Goal: Task Accomplishment & Management: Manage account settings

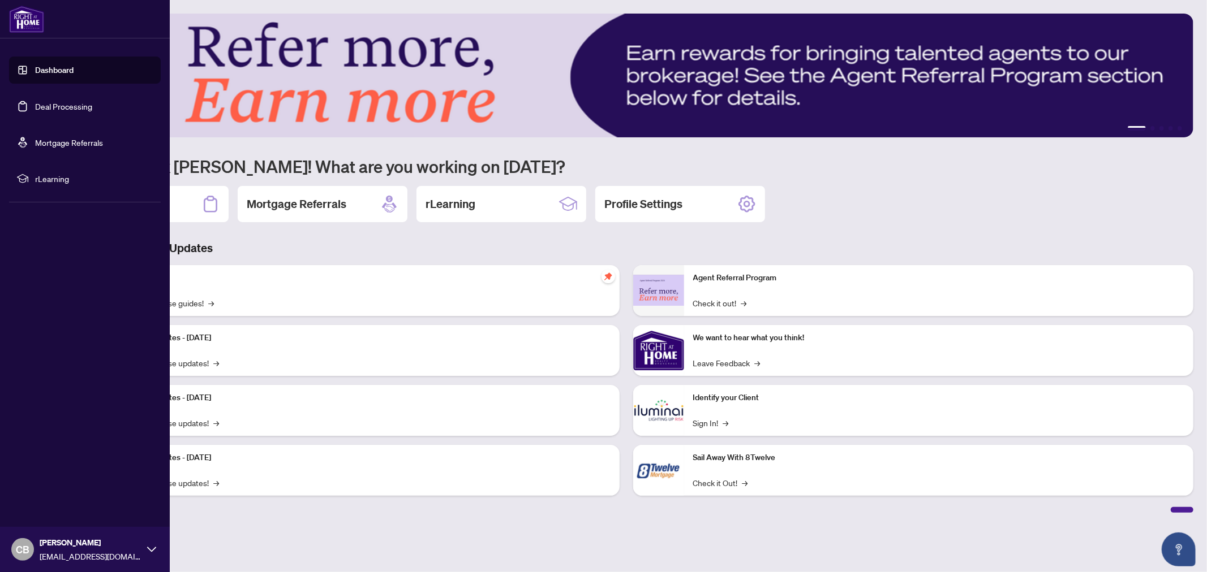
click at [52, 102] on link "Deal Processing" at bounding box center [63, 106] width 57 height 10
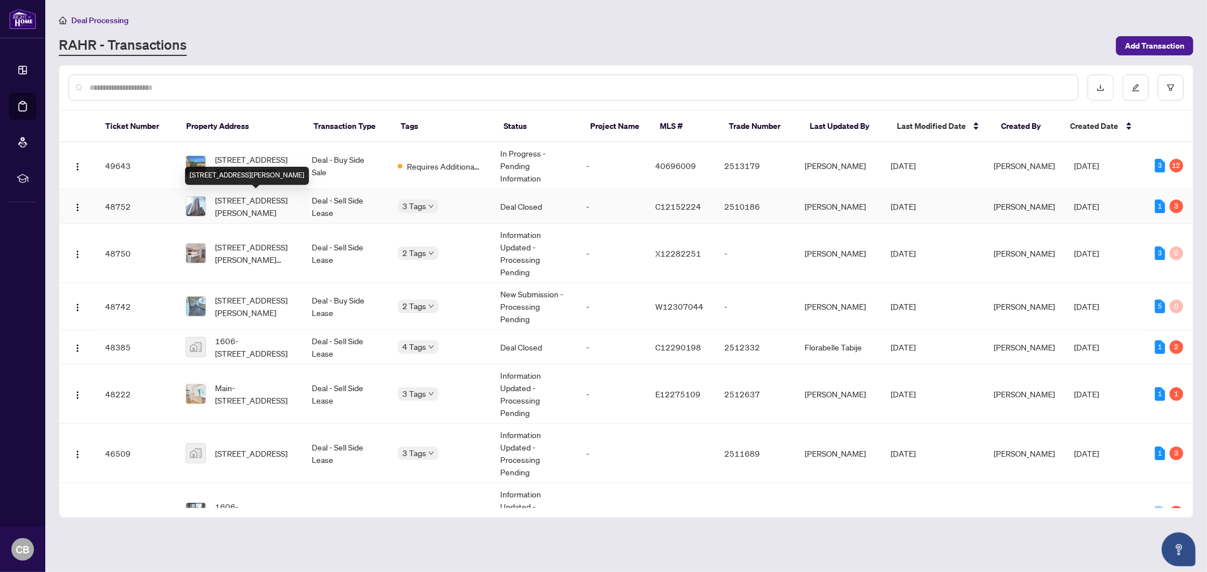
click at [262, 205] on span "[STREET_ADDRESS][PERSON_NAME]" at bounding box center [254, 206] width 79 height 25
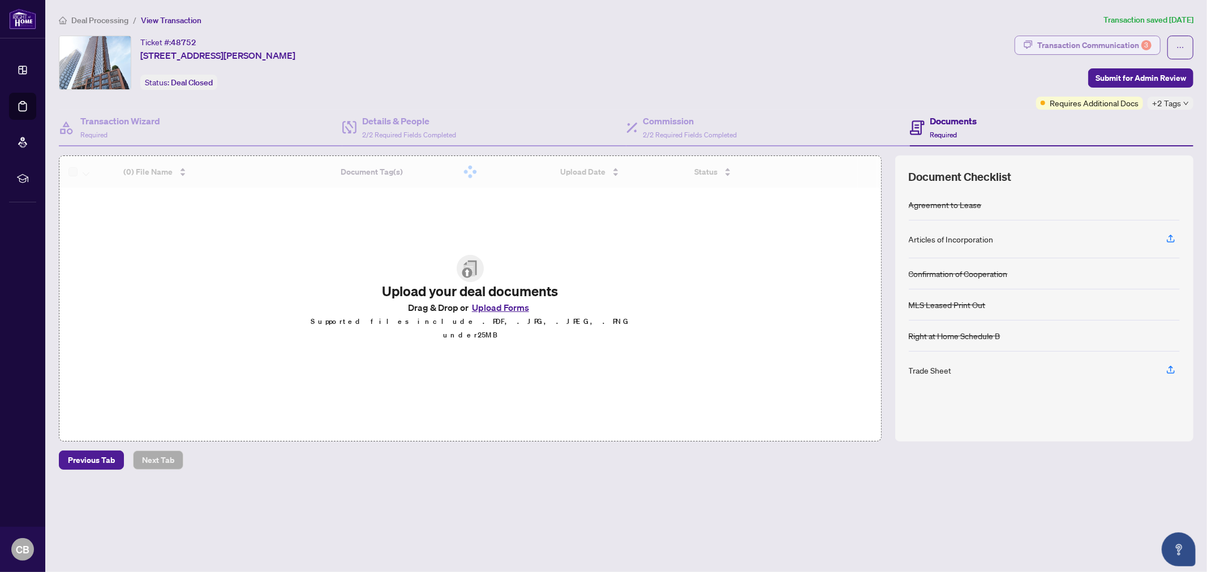
click at [1090, 45] on div "Transaction Communication 3" at bounding box center [1094, 45] width 114 height 18
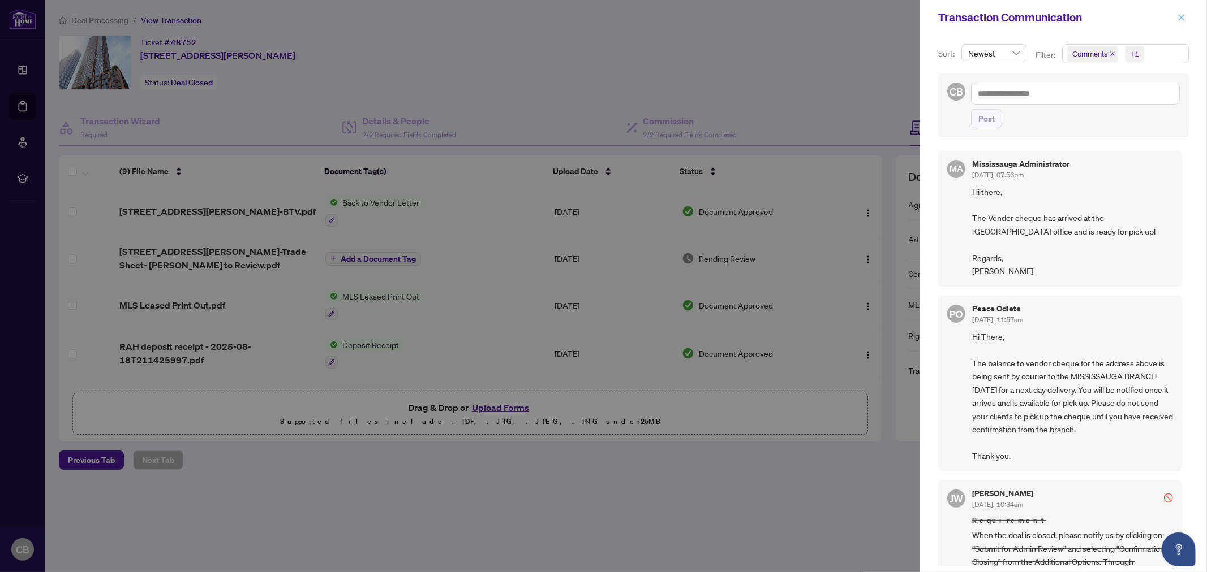
click at [1178, 20] on icon "close" at bounding box center [1181, 18] width 8 height 8
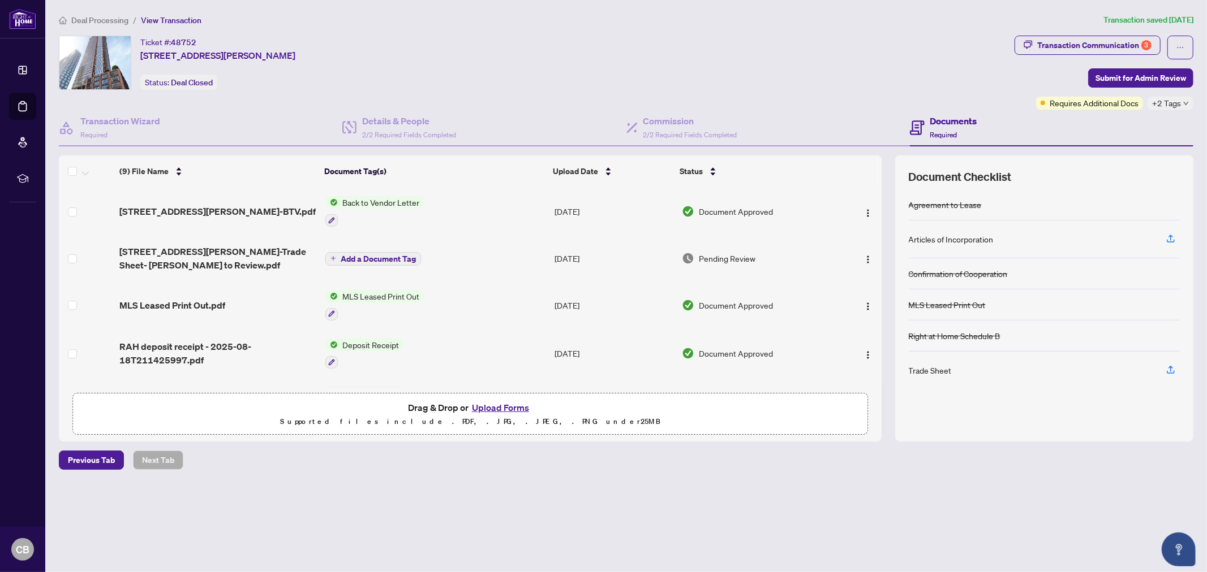
click at [111, 20] on span "Deal Processing" at bounding box center [99, 20] width 57 height 10
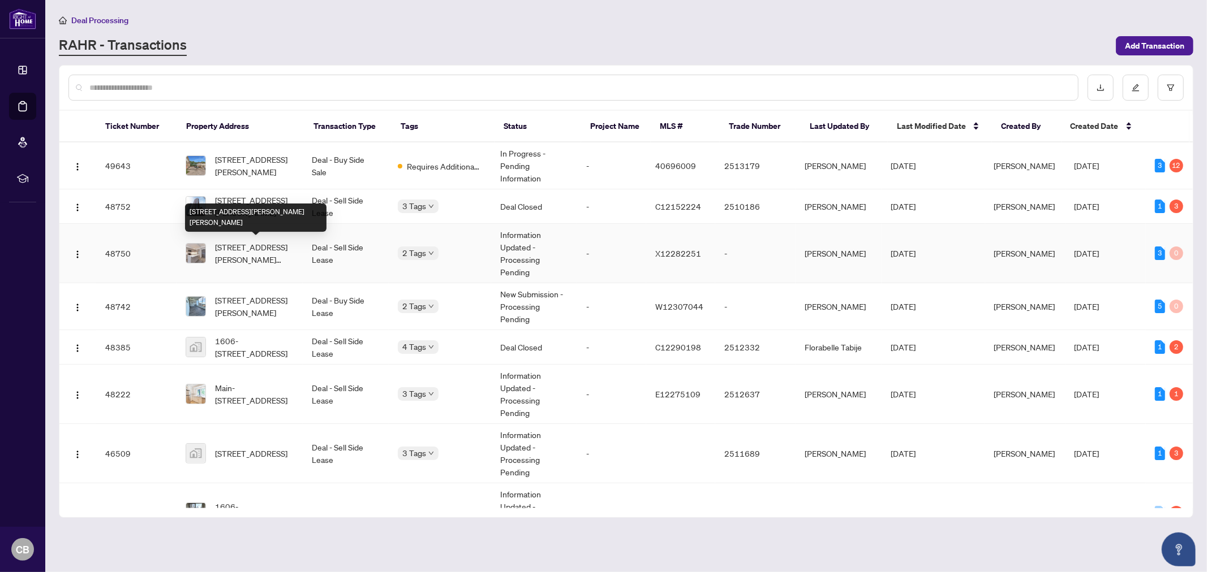
click at [256, 247] on span "[STREET_ADDRESS][PERSON_NAME][PERSON_NAME]" at bounding box center [254, 253] width 79 height 25
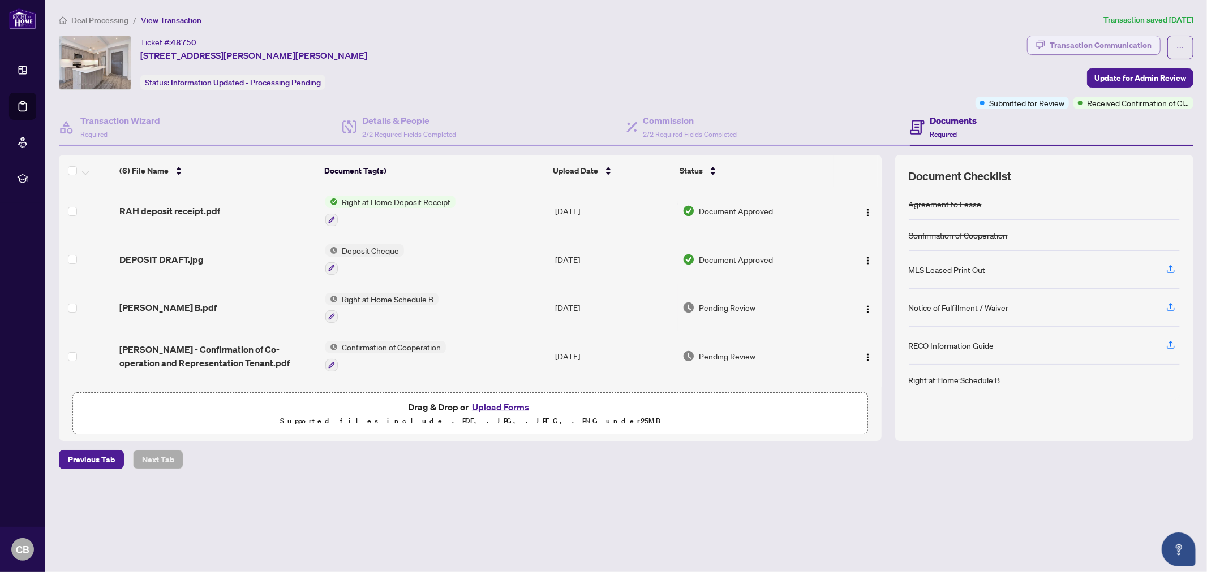
click at [1111, 44] on div "Transaction Communication" at bounding box center [1100, 45] width 102 height 18
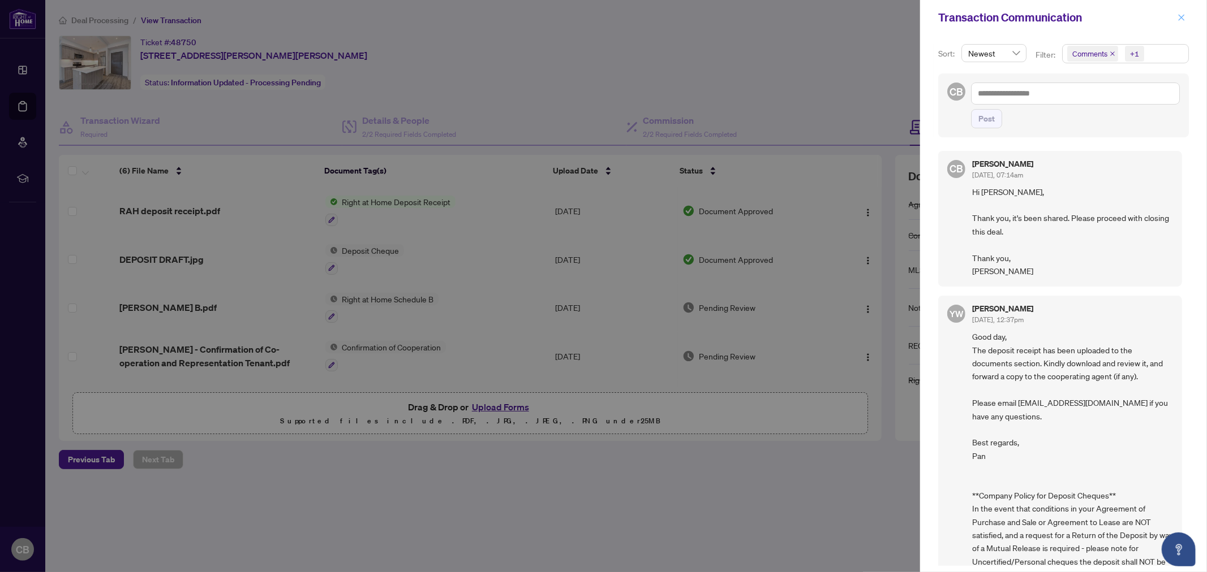
click at [1178, 15] on icon "close" at bounding box center [1181, 17] width 6 height 6
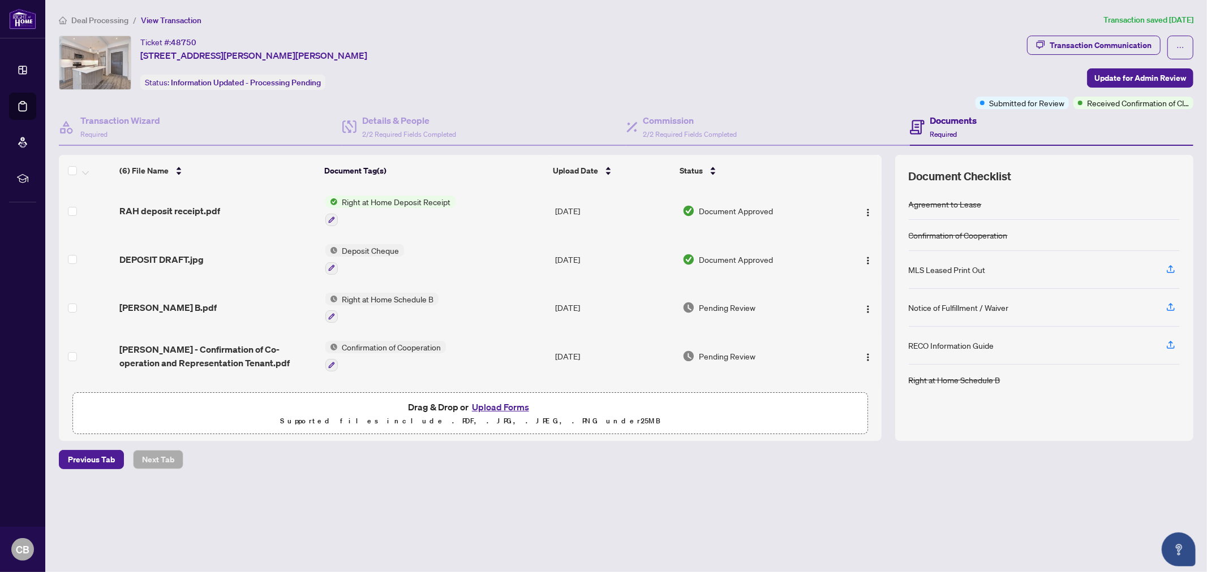
click at [101, 18] on span "Deal Processing" at bounding box center [99, 20] width 57 height 10
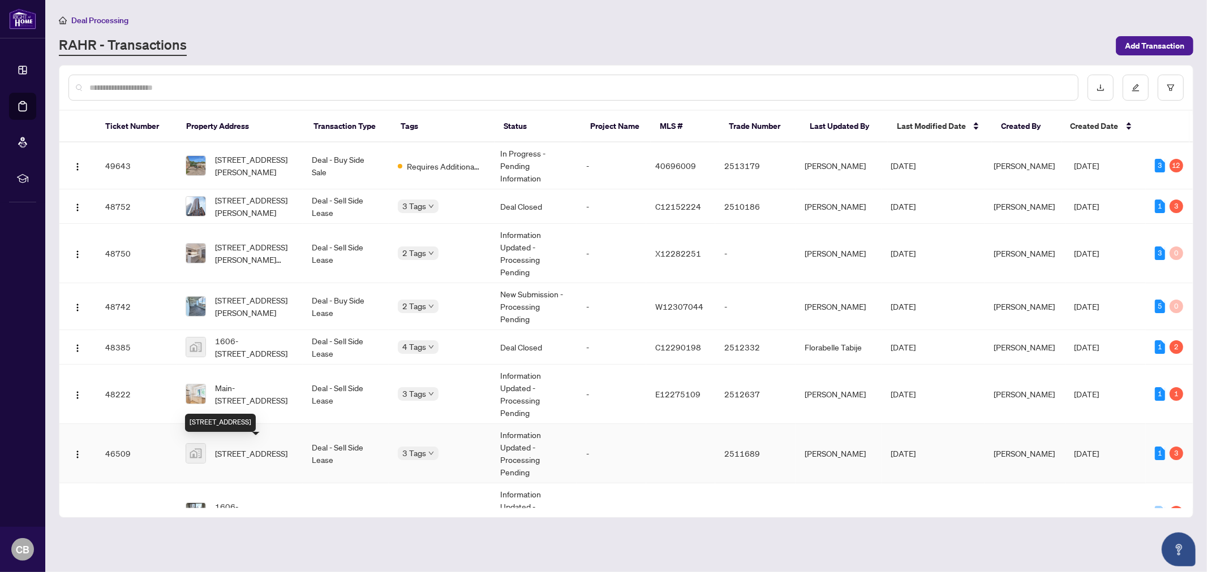
click at [247, 447] on span "[STREET_ADDRESS]" at bounding box center [251, 453] width 72 height 12
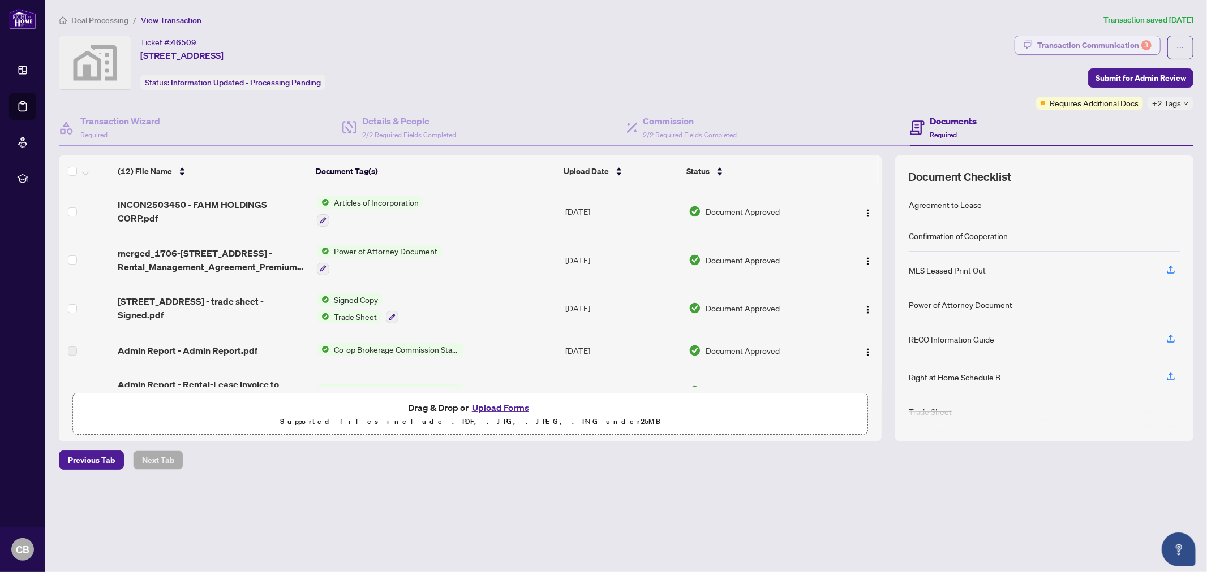
click at [1093, 46] on div "Transaction Communication 3" at bounding box center [1094, 45] width 114 height 18
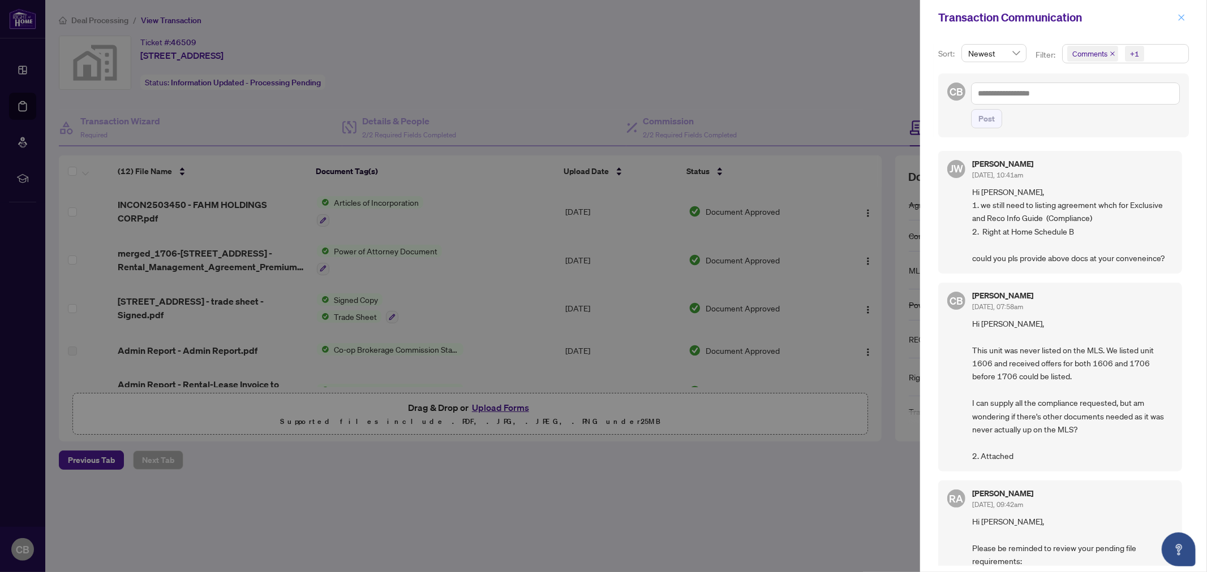
click at [1184, 14] on icon "close" at bounding box center [1181, 18] width 8 height 8
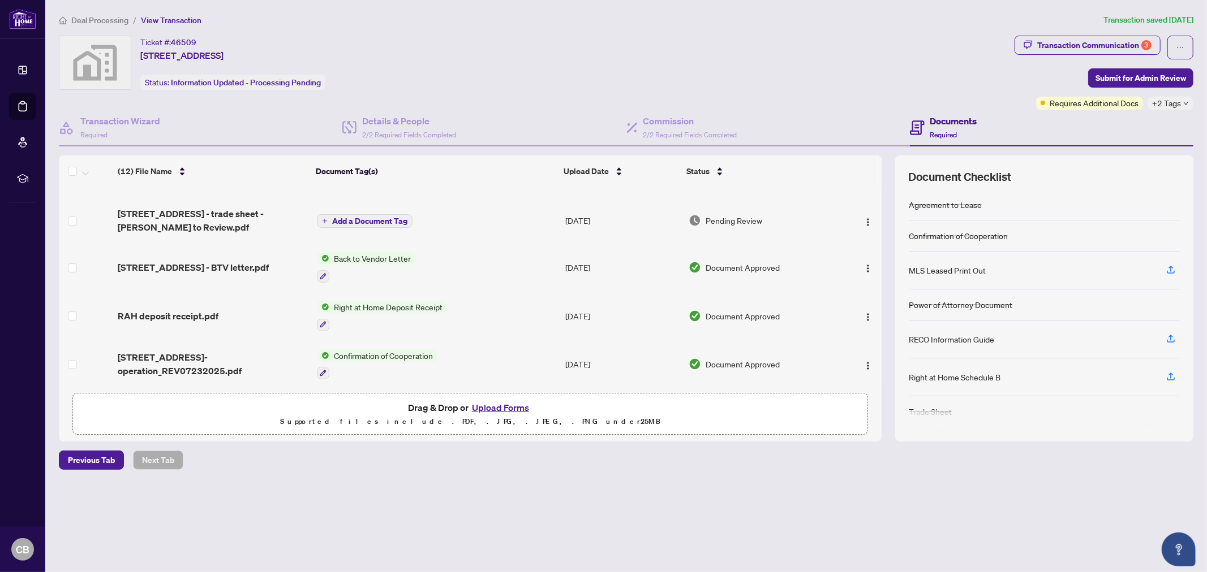
scroll to position [188, 0]
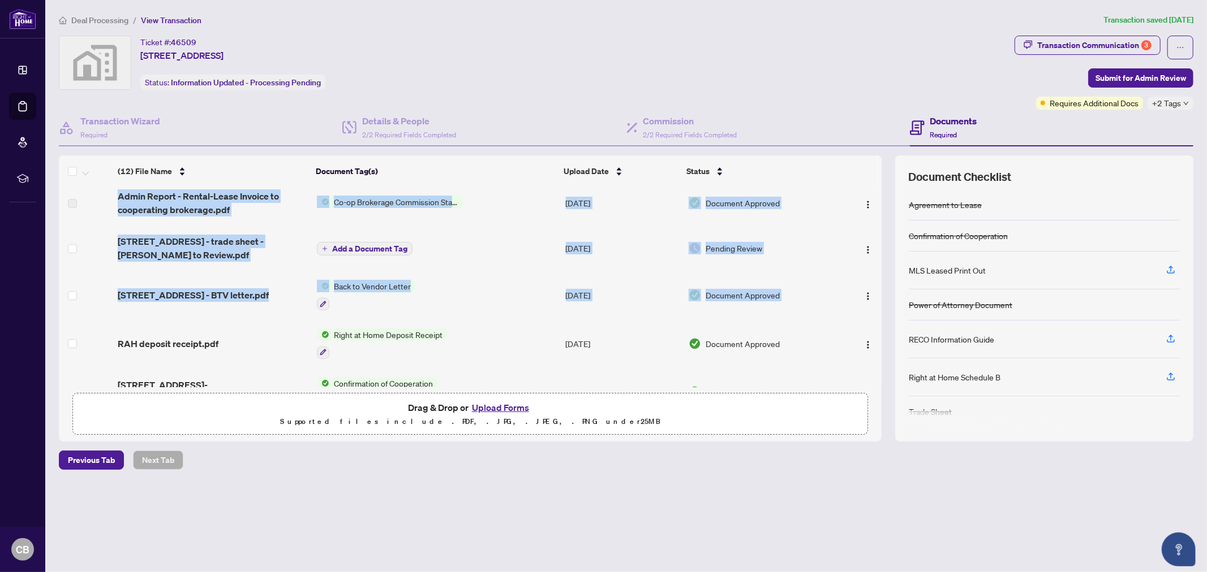
drag, startPoint x: 878, startPoint y: 266, endPoint x: 878, endPoint y: 284, distance: 17.5
click at [878, 284] on div "INCON2503450 - FAHM HOLDINGS CORP.pdf Articles of Incorporation [DATE] Document…" at bounding box center [470, 287] width 822 height 200
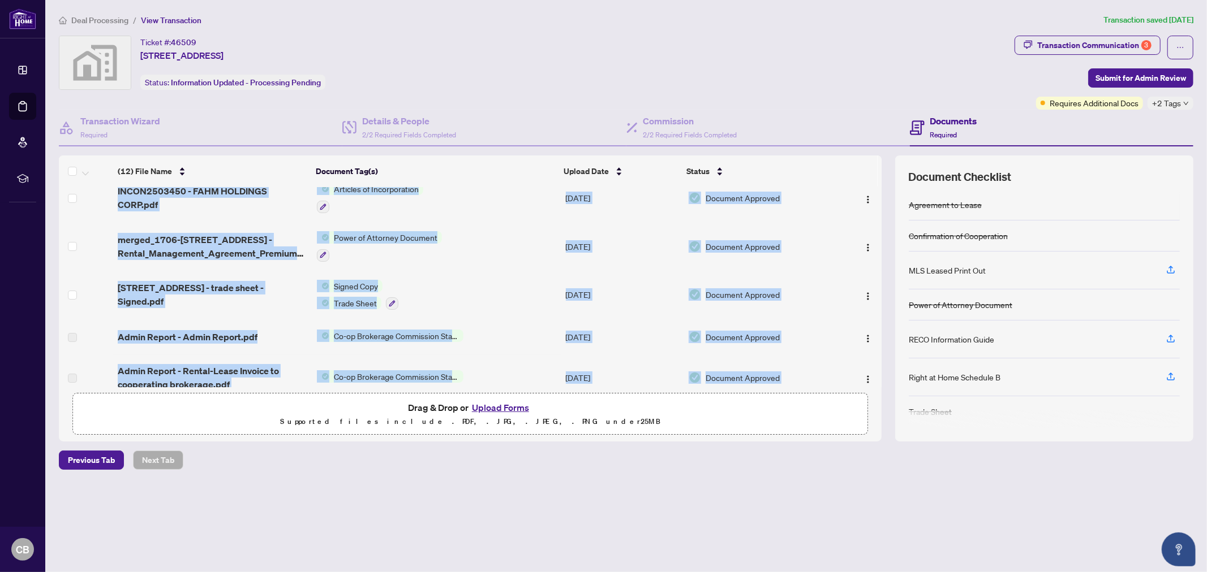
scroll to position [0, 0]
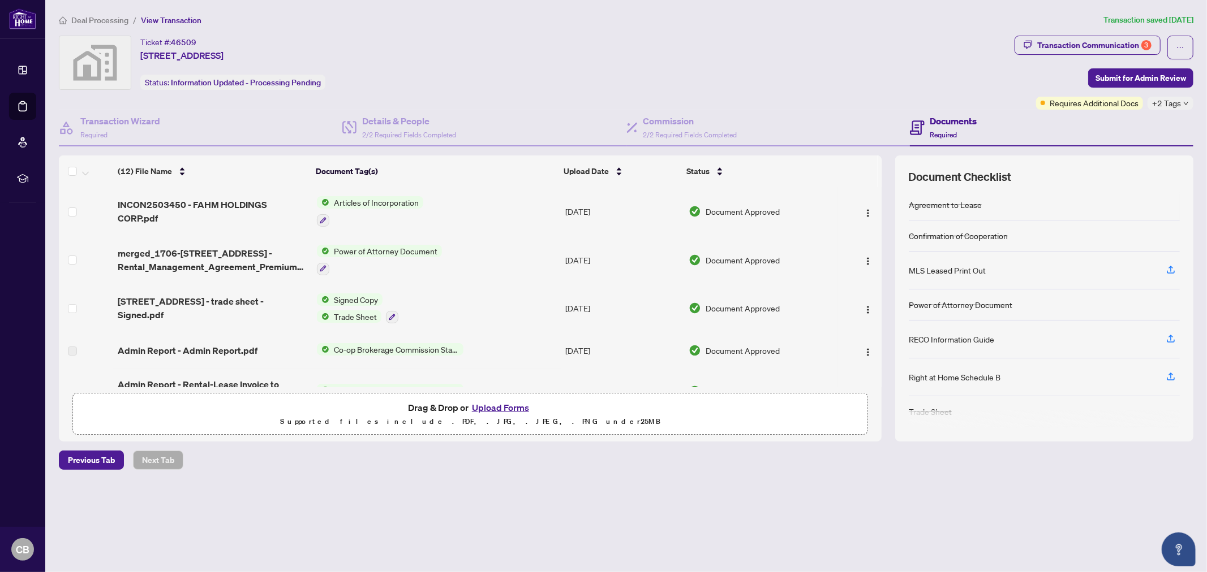
click at [108, 15] on span "Deal Processing" at bounding box center [99, 20] width 57 height 10
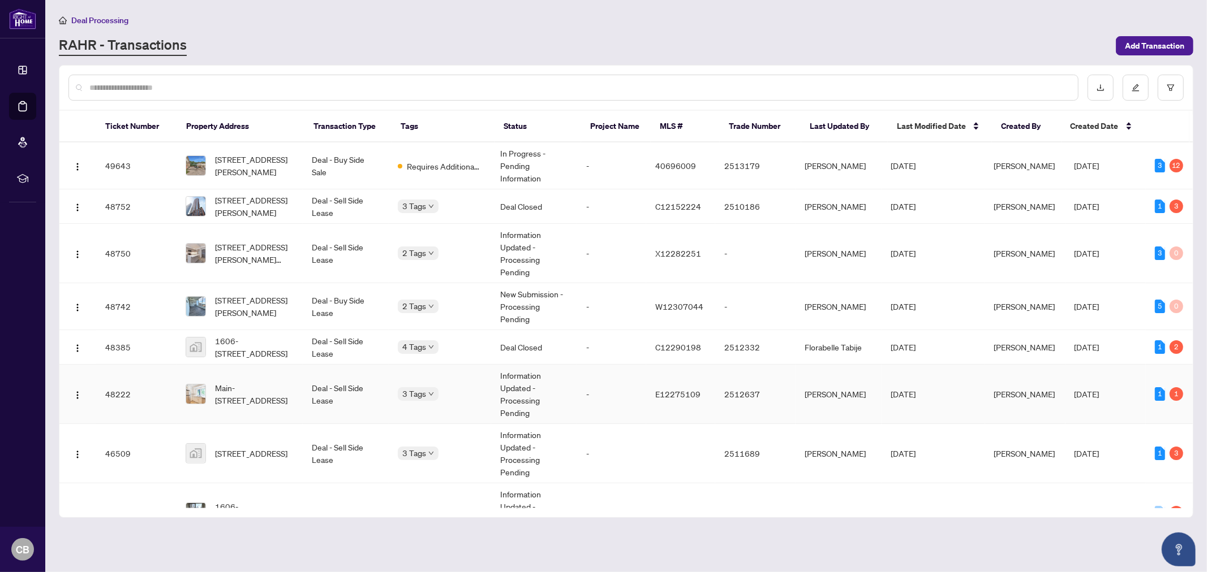
click at [264, 397] on span "Main-[STREET_ADDRESS]" at bounding box center [254, 394] width 79 height 25
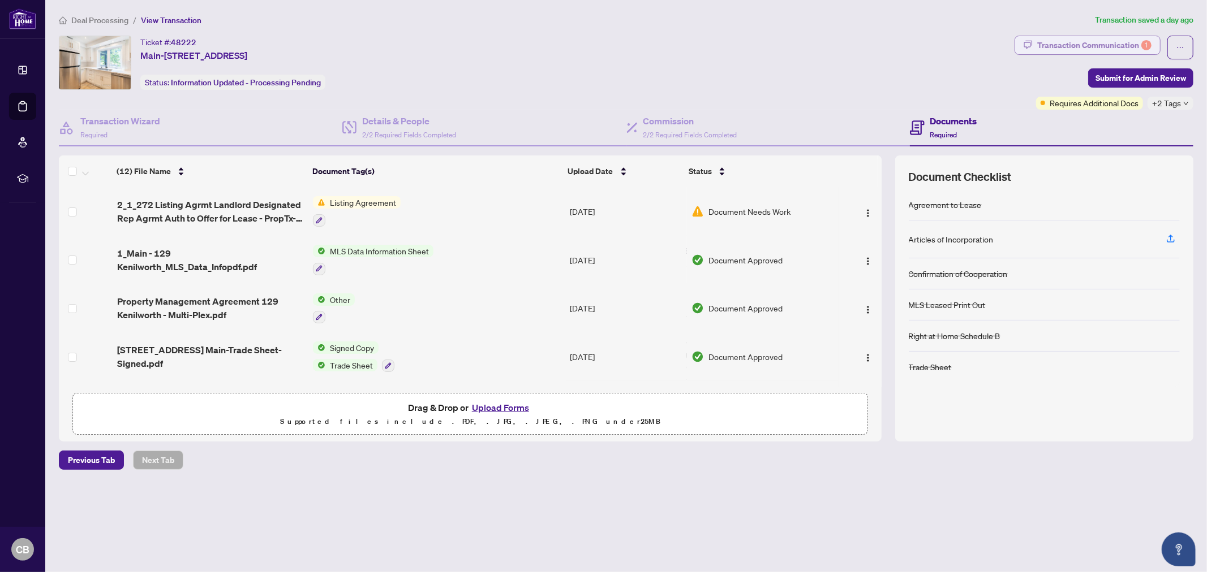
click at [1087, 42] on div "Transaction Communication 1" at bounding box center [1094, 45] width 114 height 18
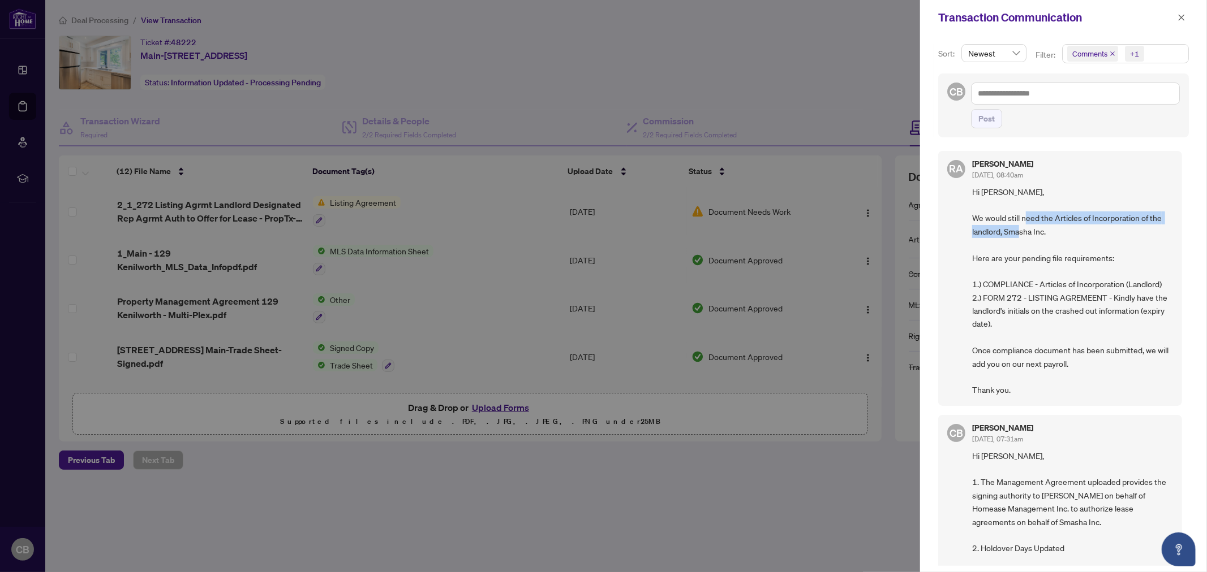
drag, startPoint x: 1046, startPoint y: 231, endPoint x: 1055, endPoint y: 214, distance: 19.2
click at [1055, 214] on span "Hi [PERSON_NAME], We would still need the Articles of Incorporation of the land…" at bounding box center [1072, 292] width 201 height 212
drag, startPoint x: 554, startPoint y: 461, endPoint x: 485, endPoint y: 423, distance: 78.7
click at [554, 461] on div at bounding box center [603, 286] width 1207 height 572
click at [1183, 15] on icon "close" at bounding box center [1181, 17] width 6 height 6
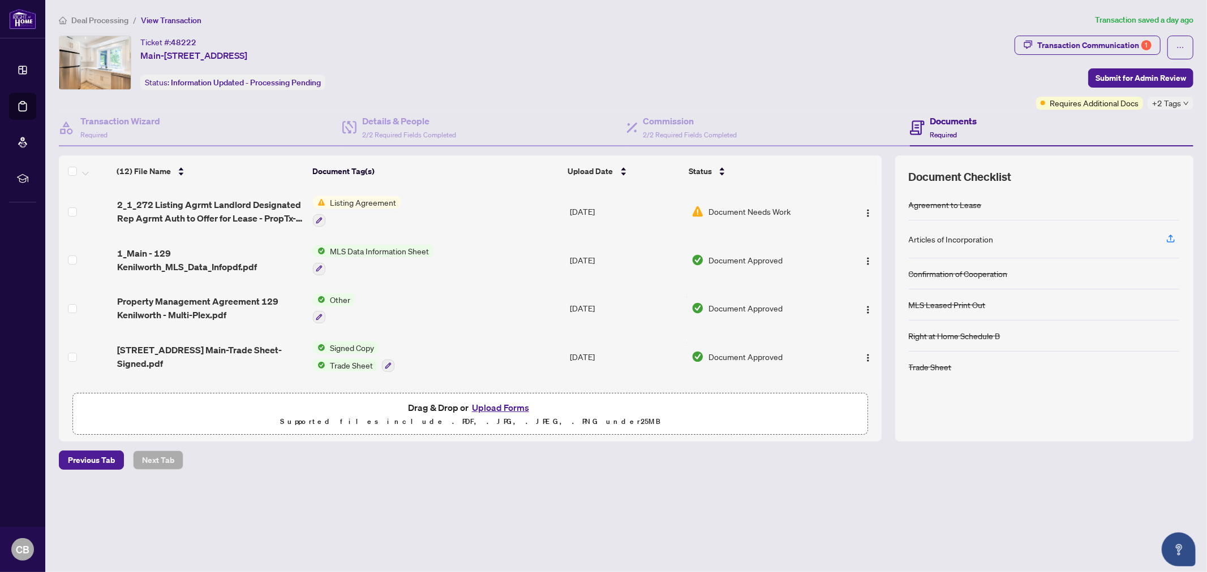
click at [103, 18] on span "Deal Processing" at bounding box center [99, 20] width 57 height 10
